Goal: Find specific page/section: Find specific page/section

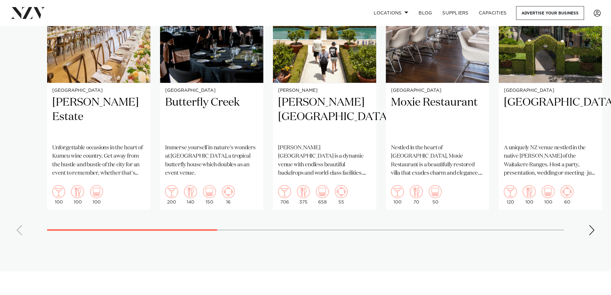
scroll to position [609, 0]
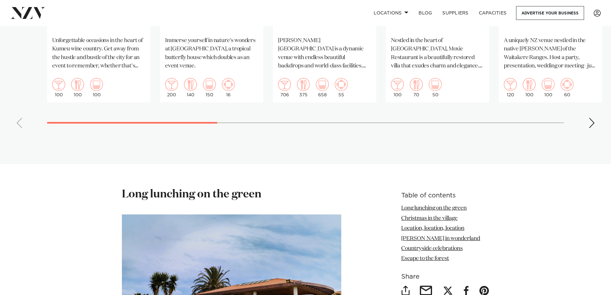
click at [593, 118] on div "Next slide" at bounding box center [591, 123] width 6 height 10
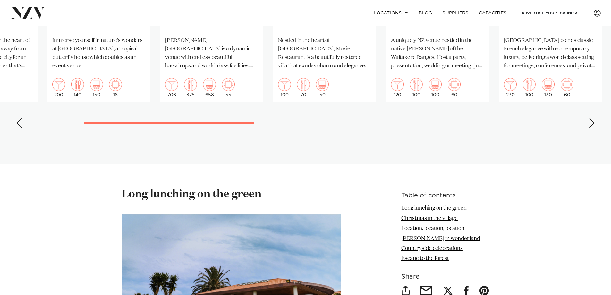
click at [592, 118] on div "Next slide" at bounding box center [591, 123] width 6 height 10
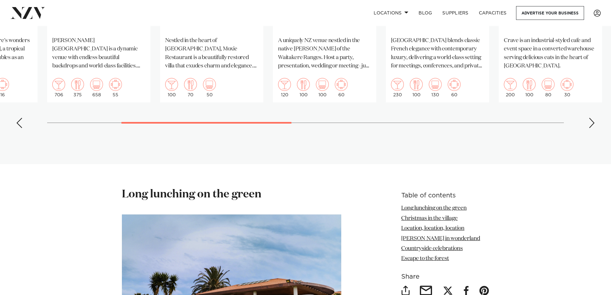
click at [592, 118] on div "Next slide" at bounding box center [591, 123] width 6 height 10
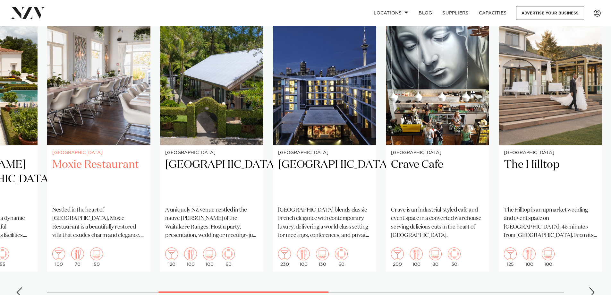
scroll to position [449, 0]
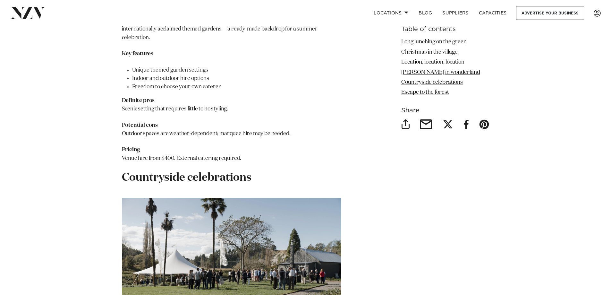
scroll to position [2308, 0]
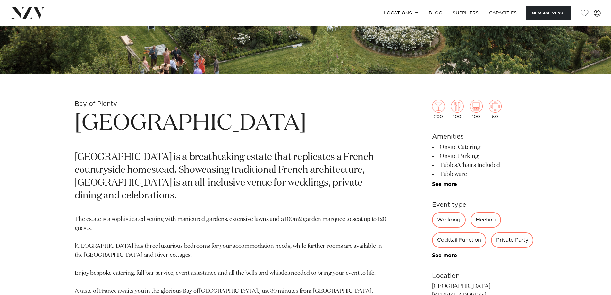
scroll to position [256, 0]
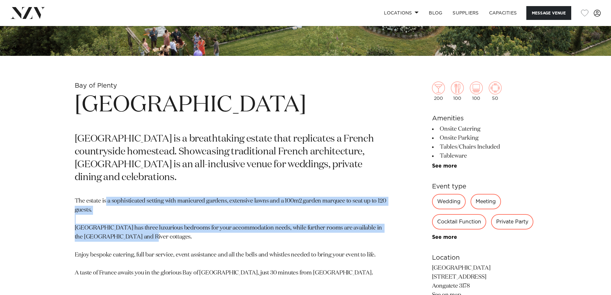
drag, startPoint x: 106, startPoint y: 187, endPoint x: 147, endPoint y: 234, distance: 62.4
click at [129, 225] on p "The estate is a sophisticated setting with manicured gardens, extensive lawns a…" at bounding box center [231, 236] width 312 height 80
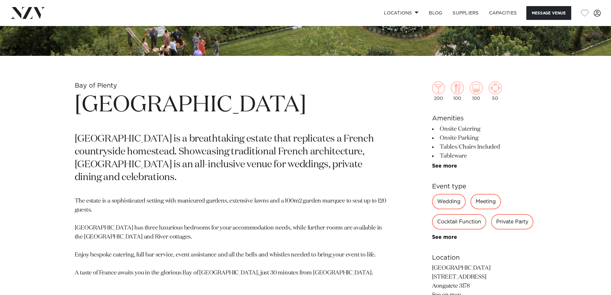
click at [154, 237] on p "The estate is a sophisticated setting with manicured gardens, extensive lawns a…" at bounding box center [231, 236] width 312 height 80
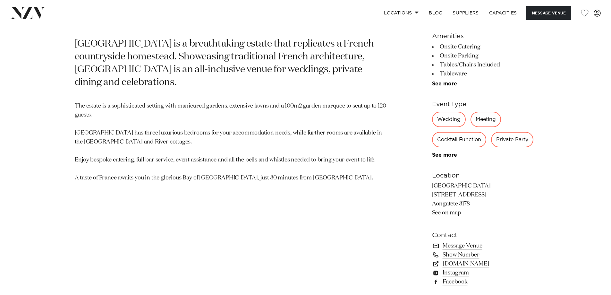
scroll to position [353, 0]
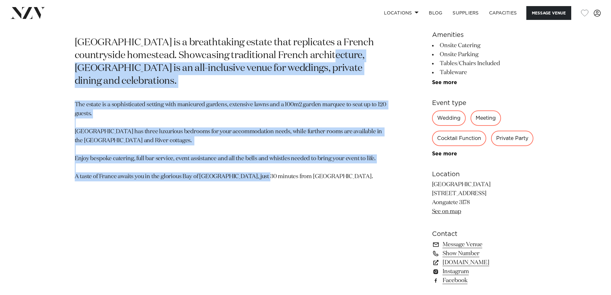
drag, startPoint x: 314, startPoint y: 52, endPoint x: 354, endPoint y: 162, distance: 117.3
click at [354, 162] on section "Bay of Plenty [GEOGRAPHIC_DATA] [GEOGRAPHIC_DATA] is a breathtaking estate that…" at bounding box center [231, 138] width 312 height 307
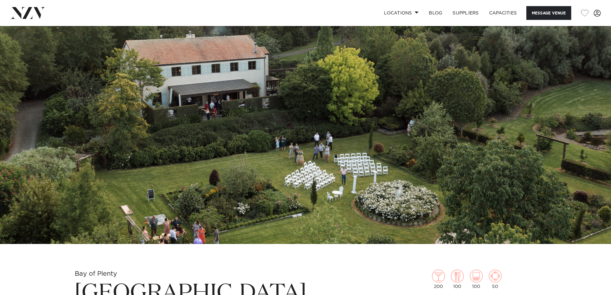
scroll to position [64, 0]
